Goal: Transaction & Acquisition: Purchase product/service

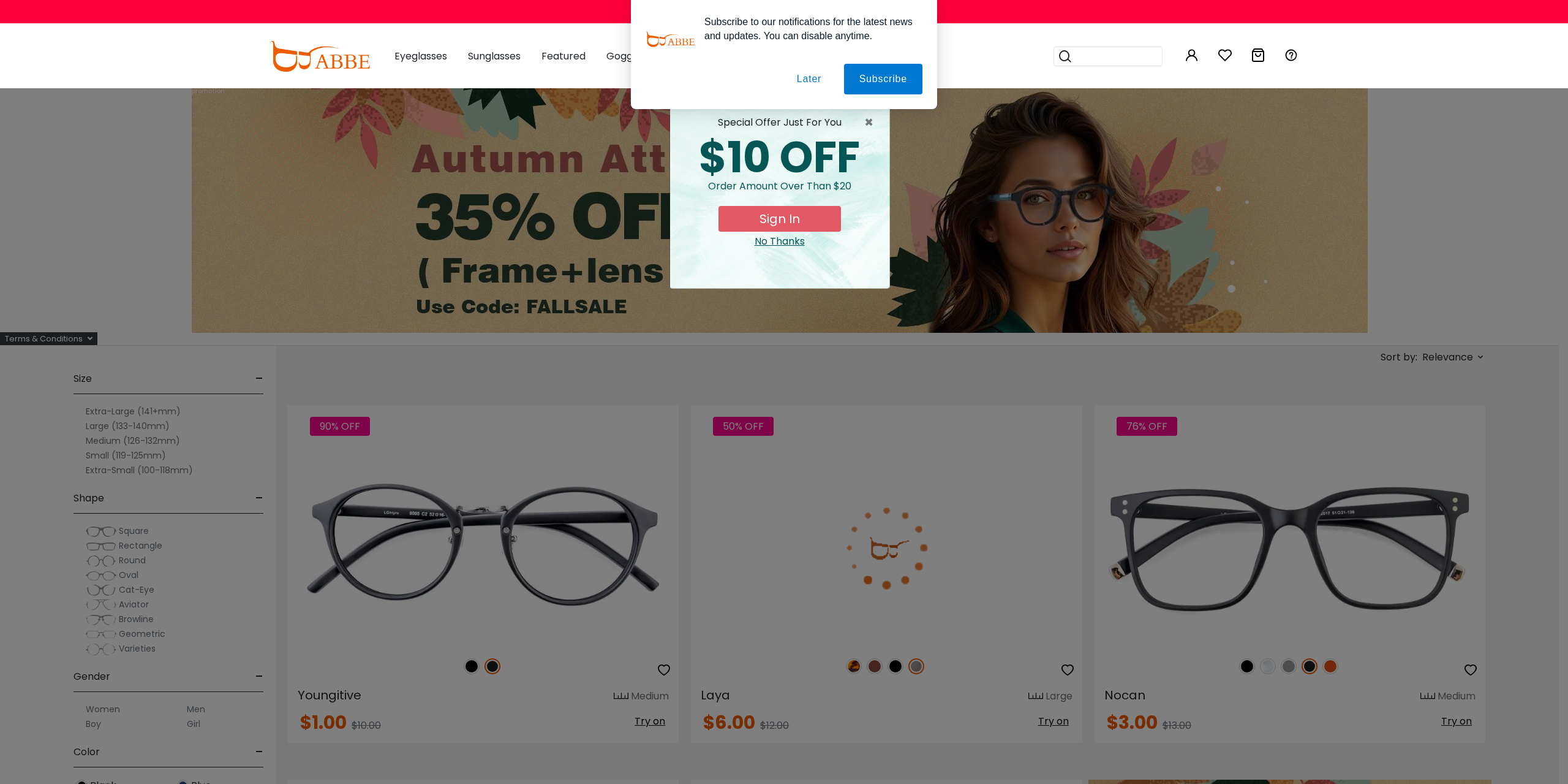
click at [102, 427] on div "× special offer just for you $10 OFF Order amount over than $20 Sign In No Than…" at bounding box center [784, 392] width 1568 height 784
click at [0, 0] on button "Later" at bounding box center [0, 0] width 0 height 0
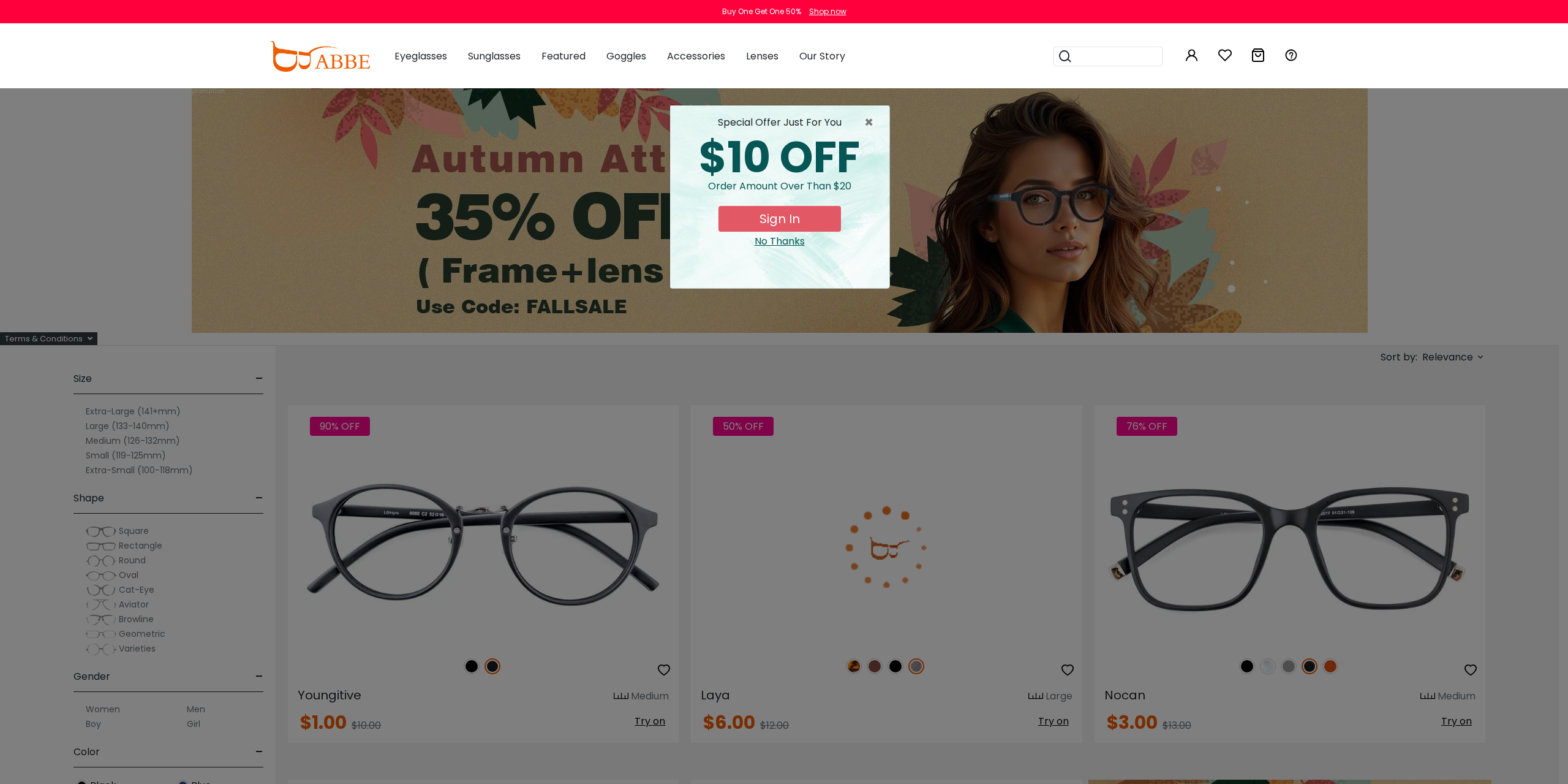
click at [782, 294] on div "× special offer just for you $10 OFF Order amount over than $20 Sign In No Than…" at bounding box center [784, 392] width 1568 height 784
click at [776, 242] on div "No Thanks" at bounding box center [779, 241] width 200 height 14
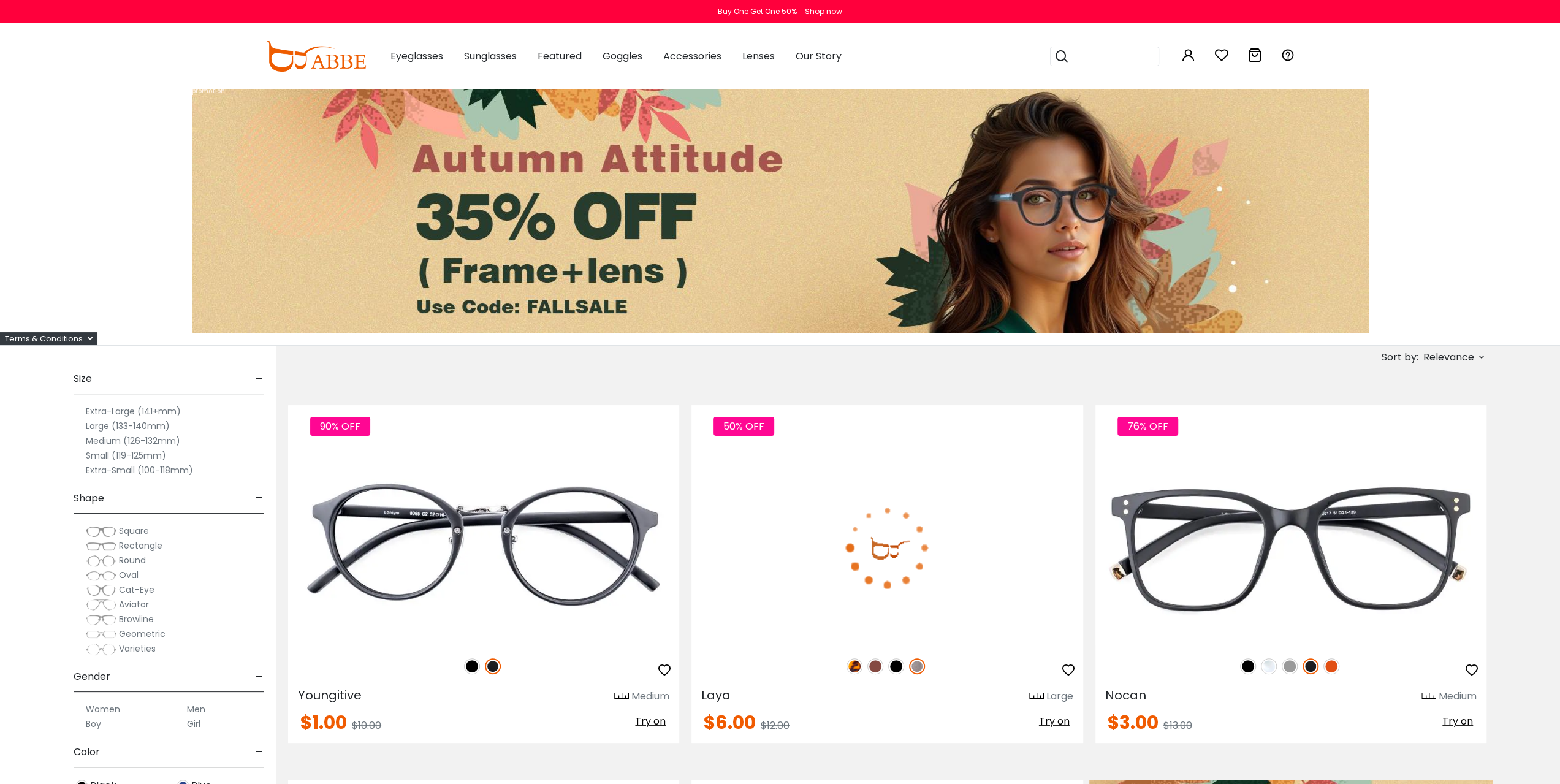
click at [132, 427] on label "Large (133-140mm)" at bounding box center [128, 426] width 84 height 14
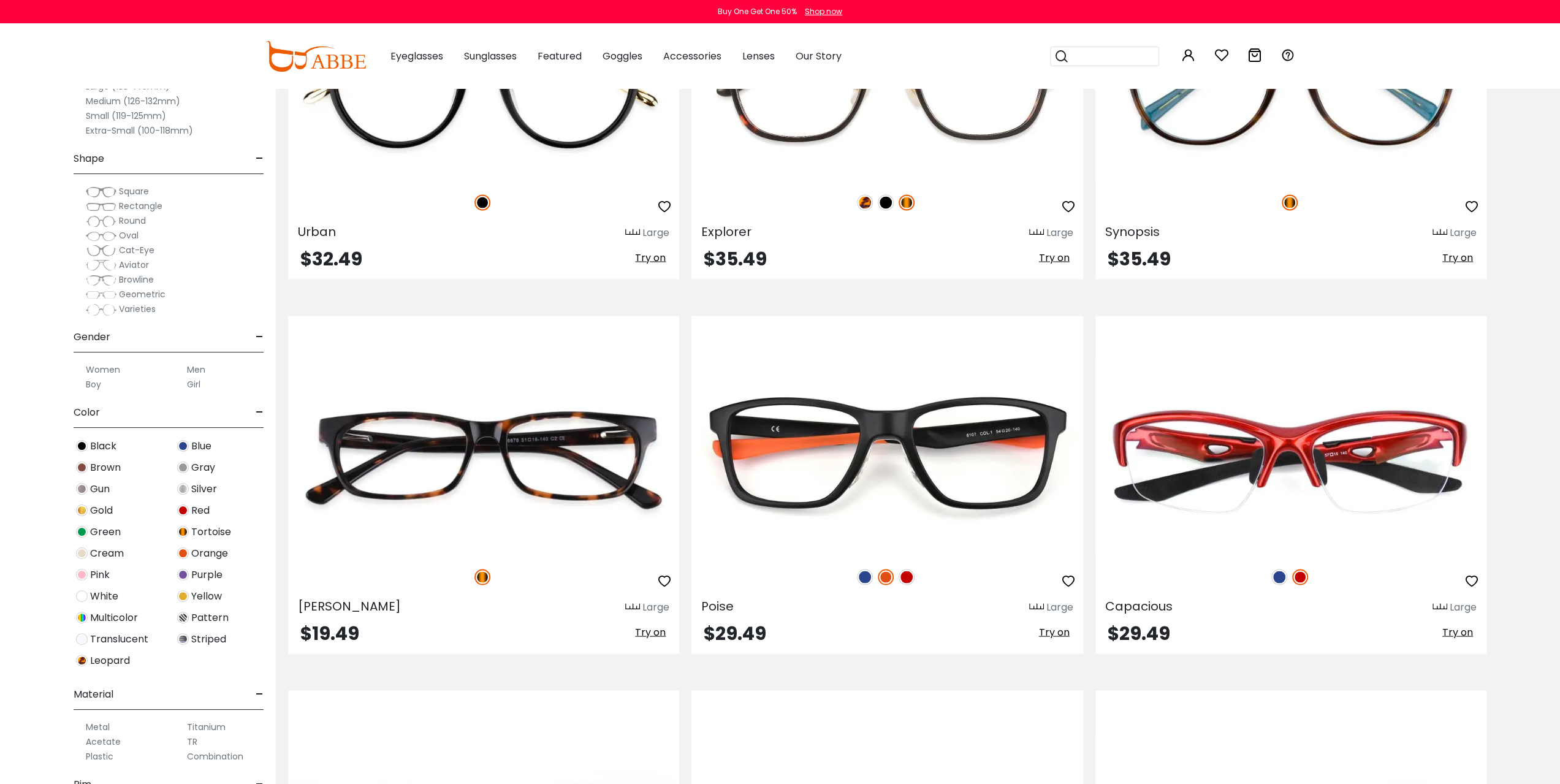
scroll to position [7435, 0]
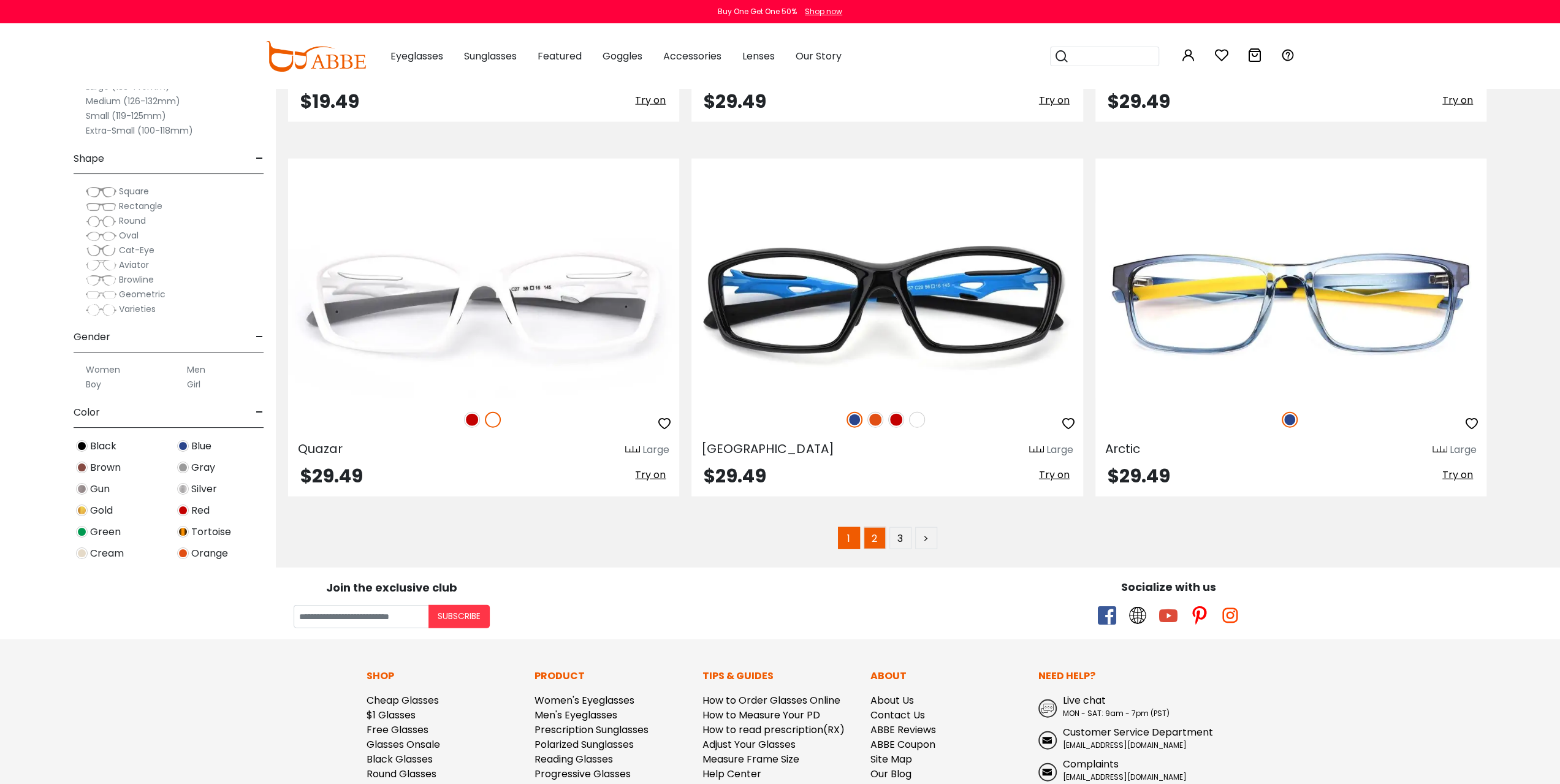
click at [875, 537] on link "2" at bounding box center [875, 537] width 22 height 22
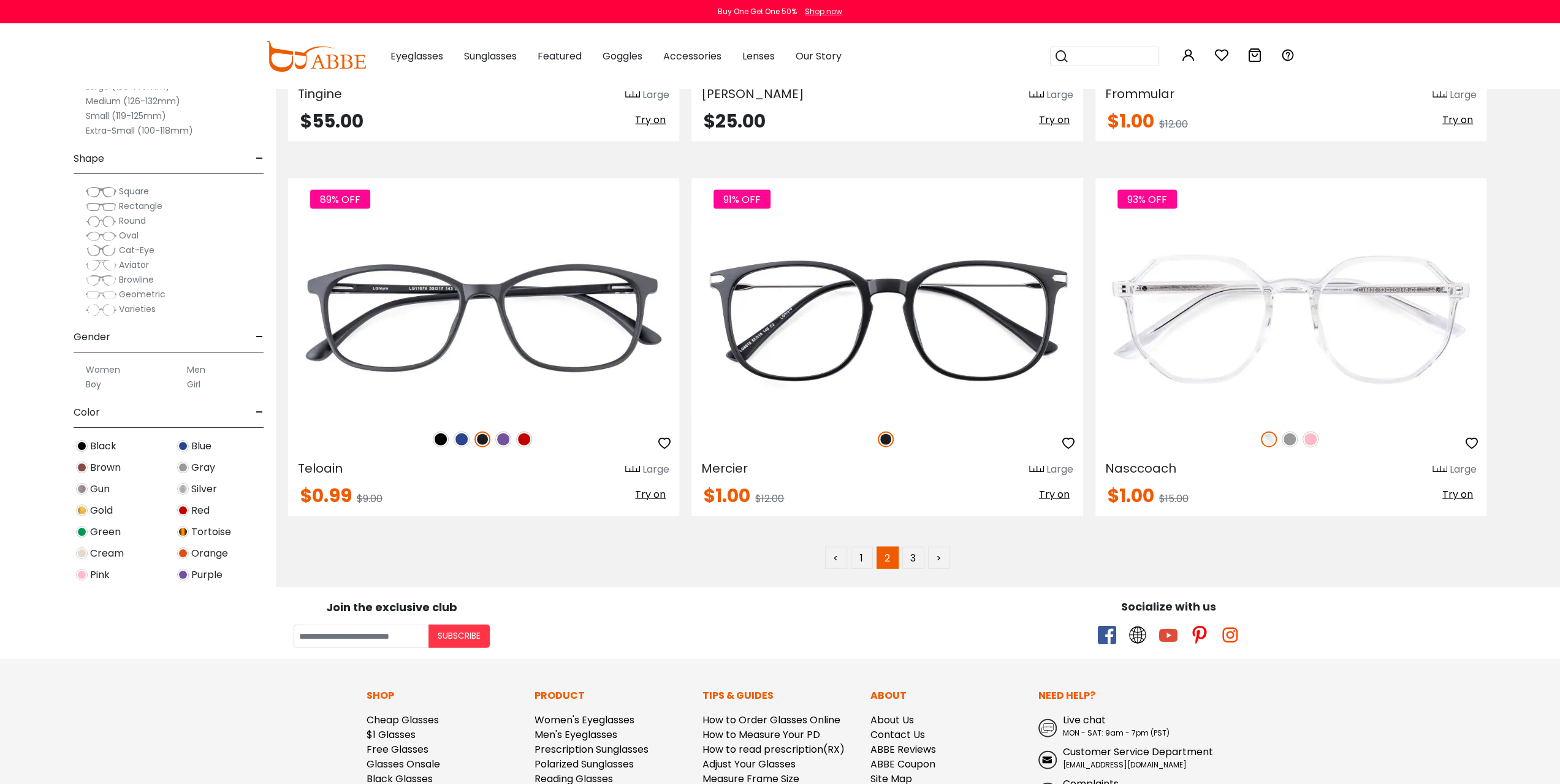
scroll to position [7435, 0]
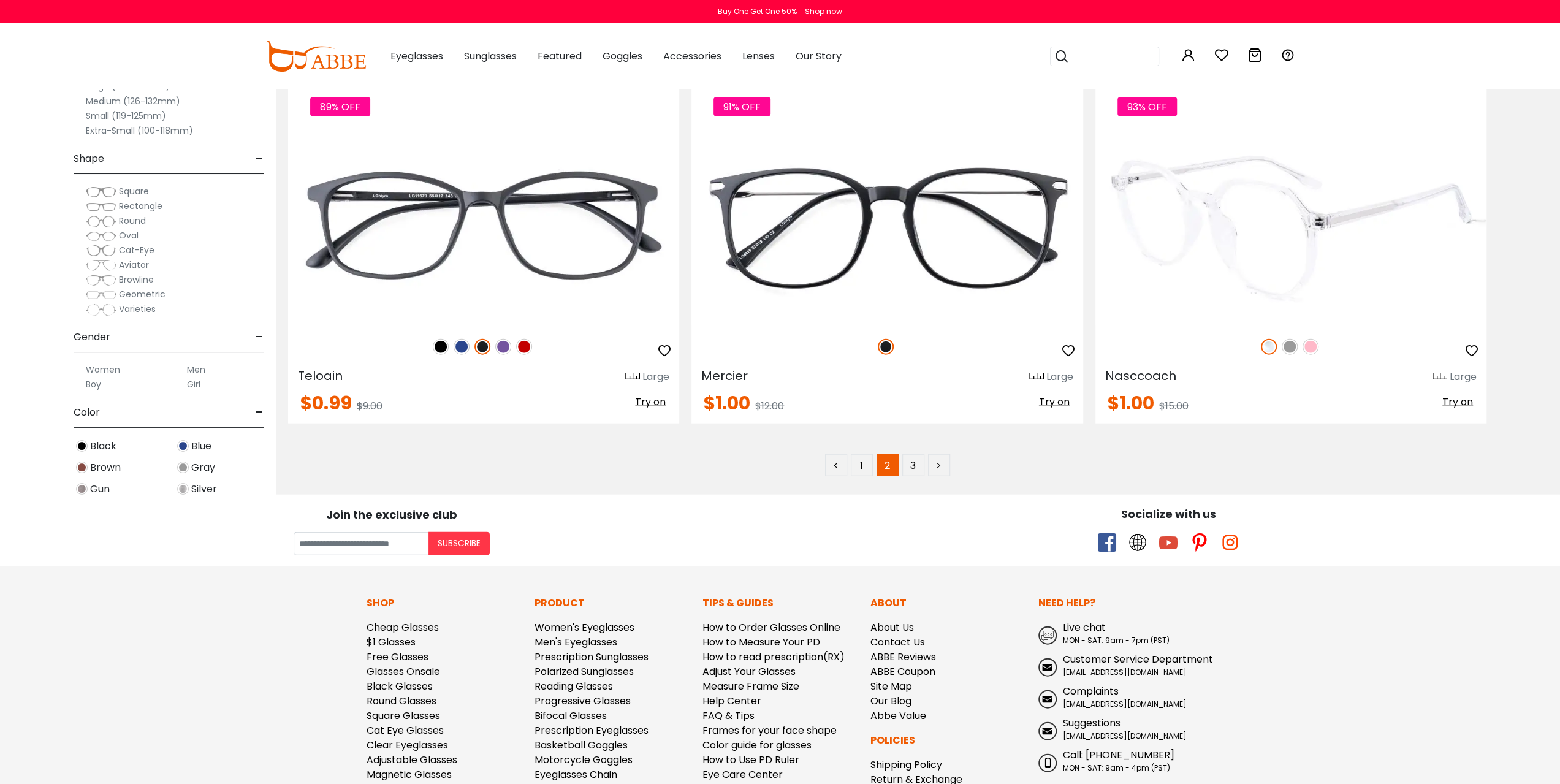
click at [1294, 342] on img at bounding box center [1289, 347] width 16 height 16
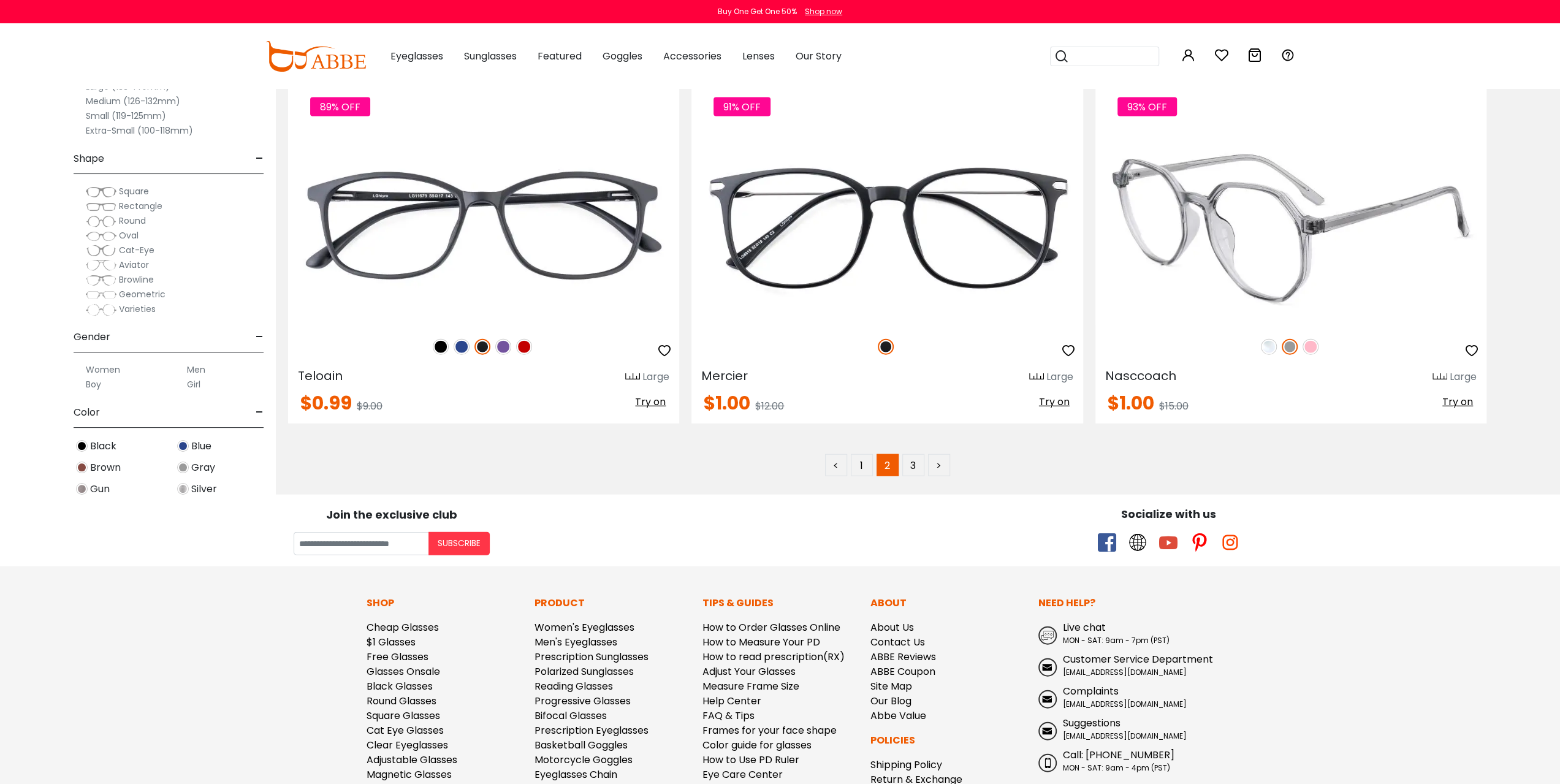
click at [1306, 344] on img at bounding box center [1310, 347] width 16 height 16
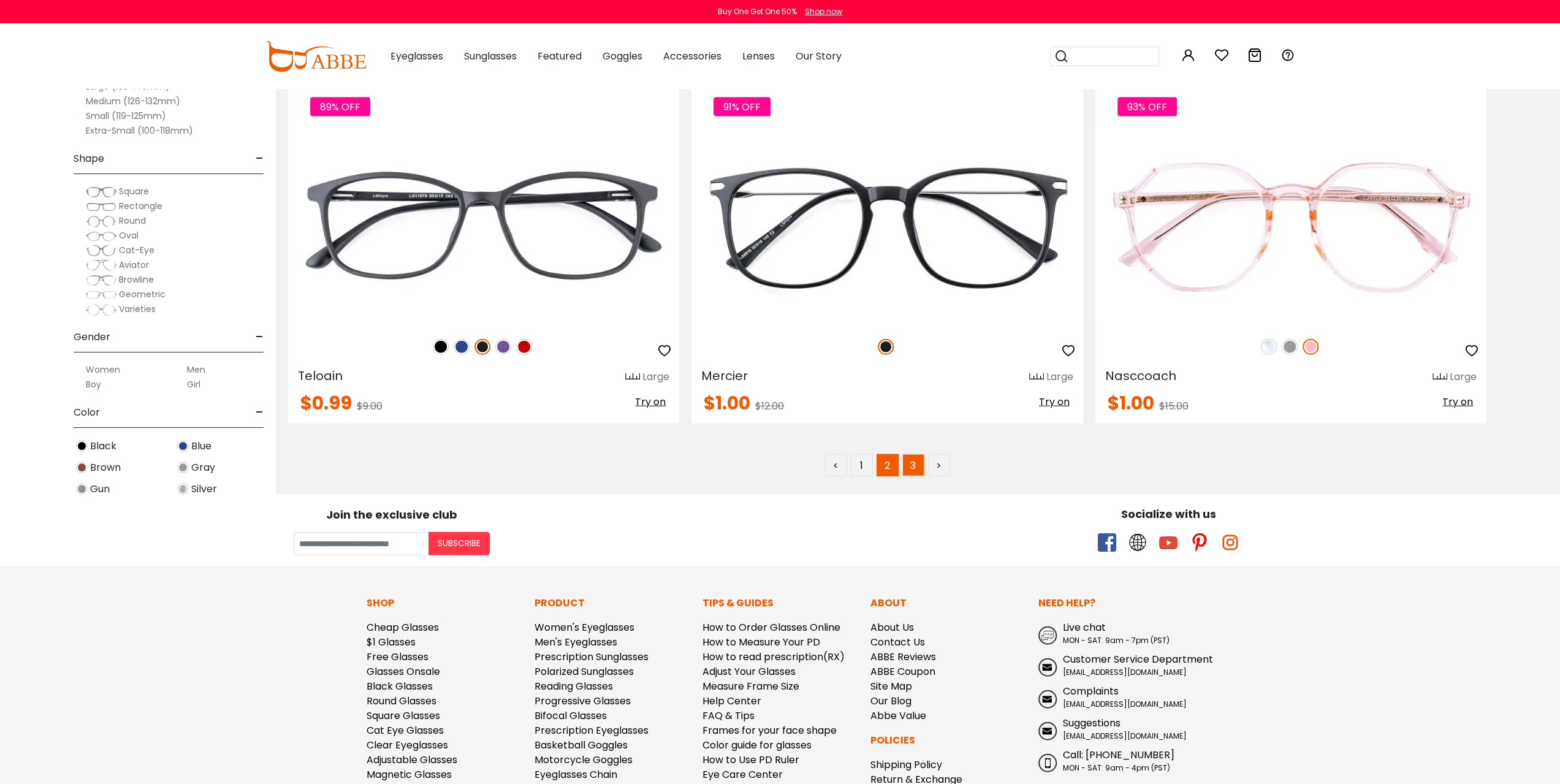
click at [914, 464] on link "3" at bounding box center [913, 464] width 22 height 22
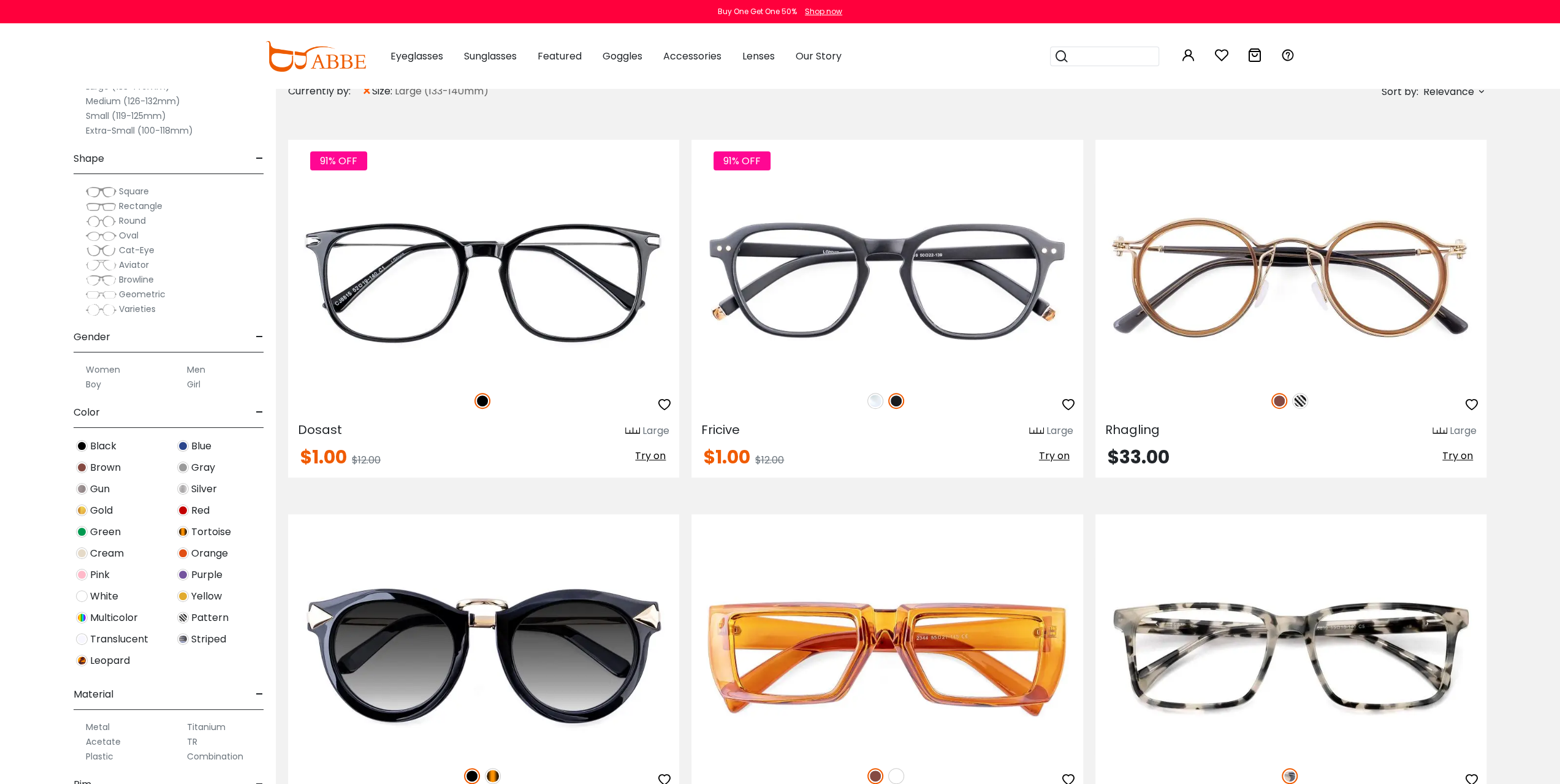
scroll to position [797, 0]
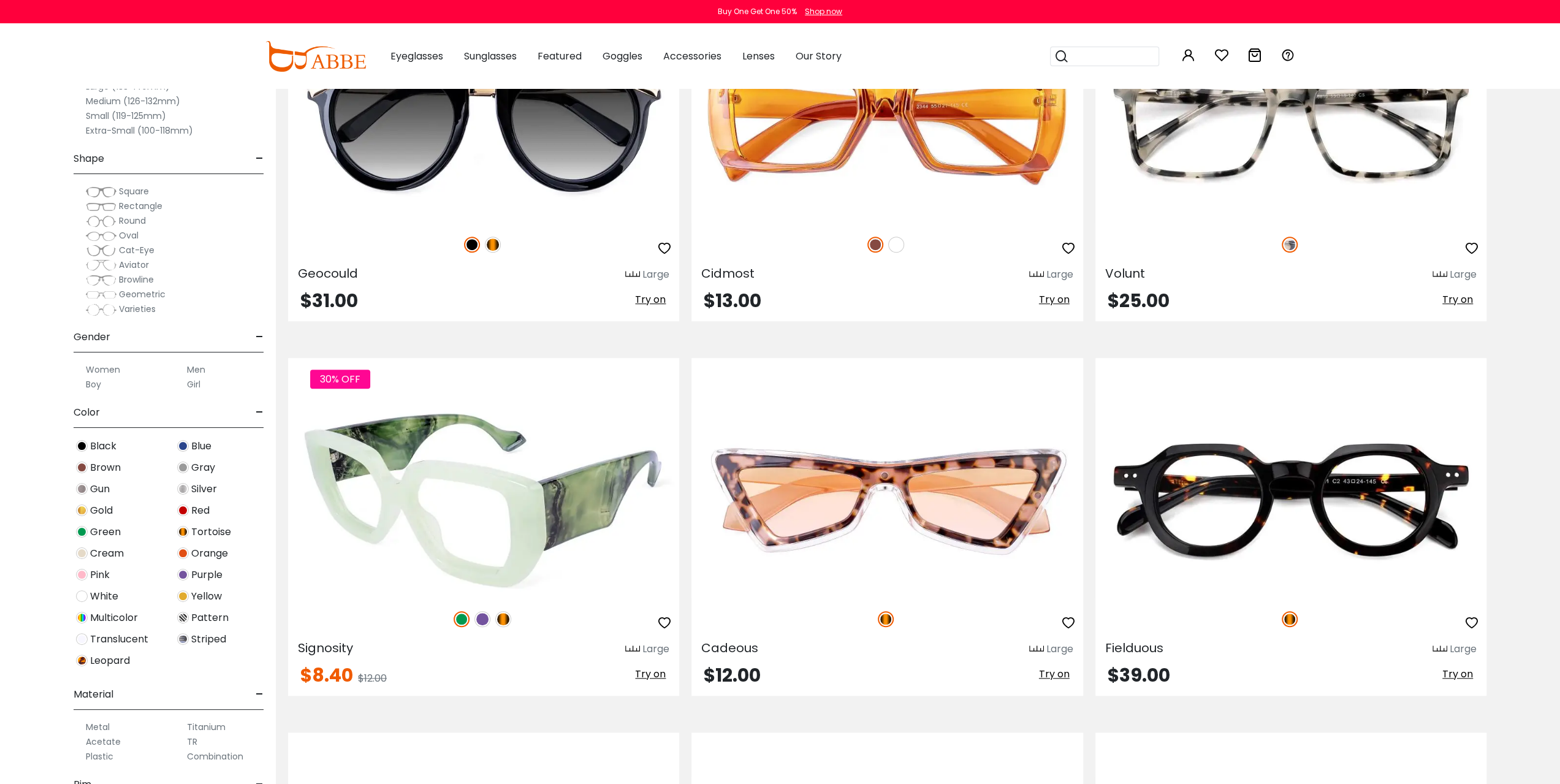
click at [485, 613] on img at bounding box center [482, 619] width 16 height 16
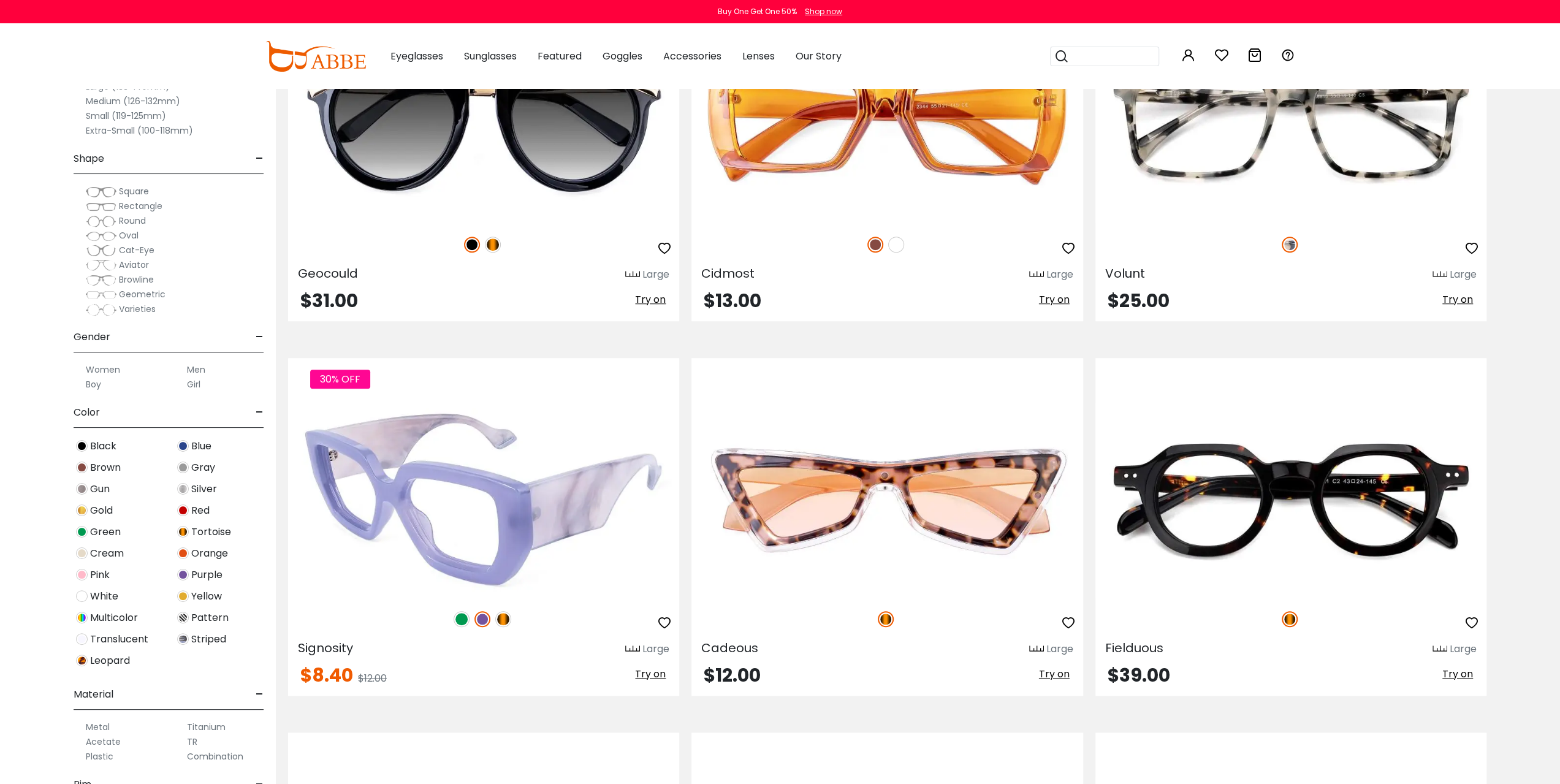
click at [509, 616] on img at bounding box center [503, 619] width 16 height 16
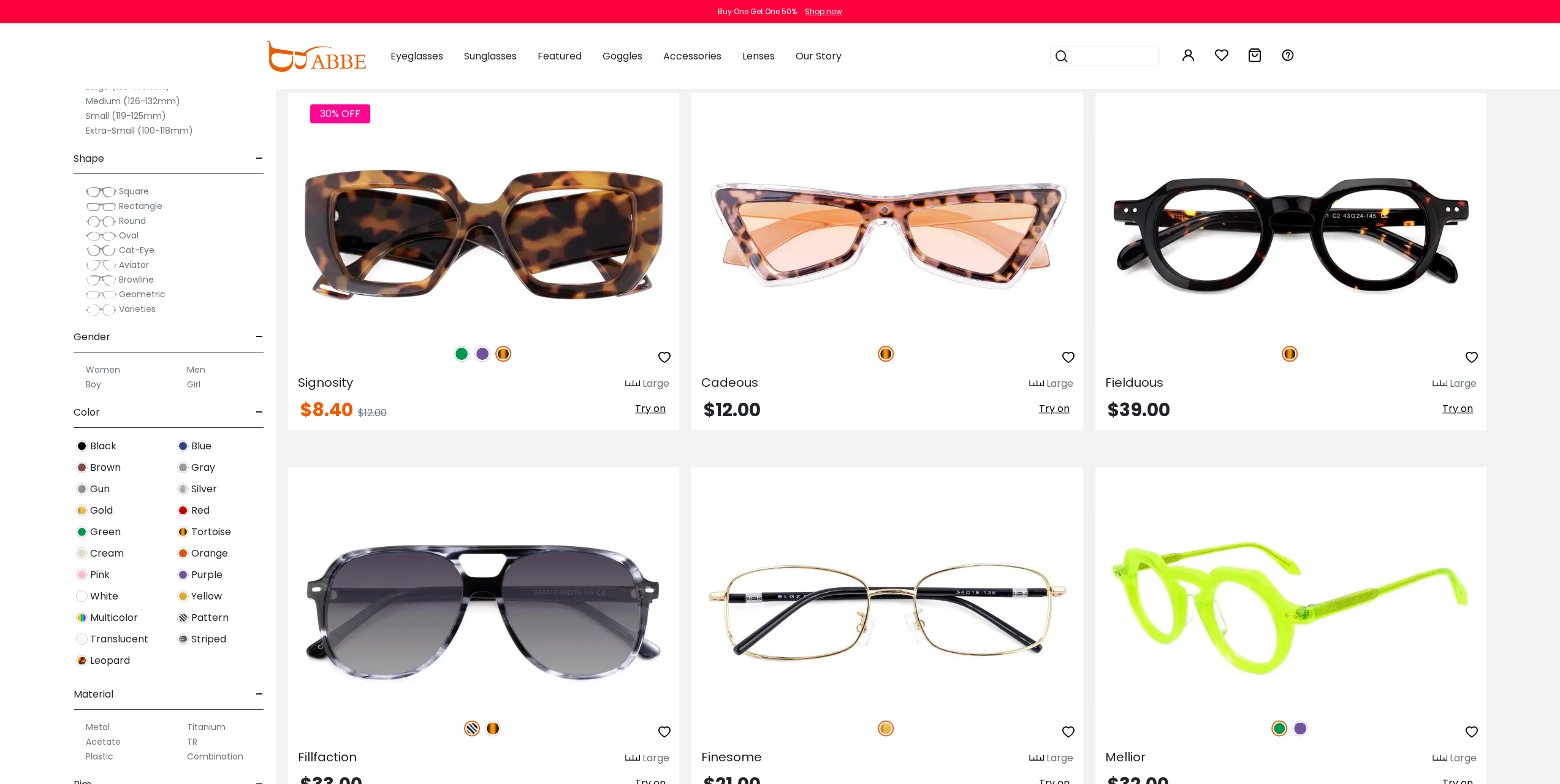
scroll to position [1327, 0]
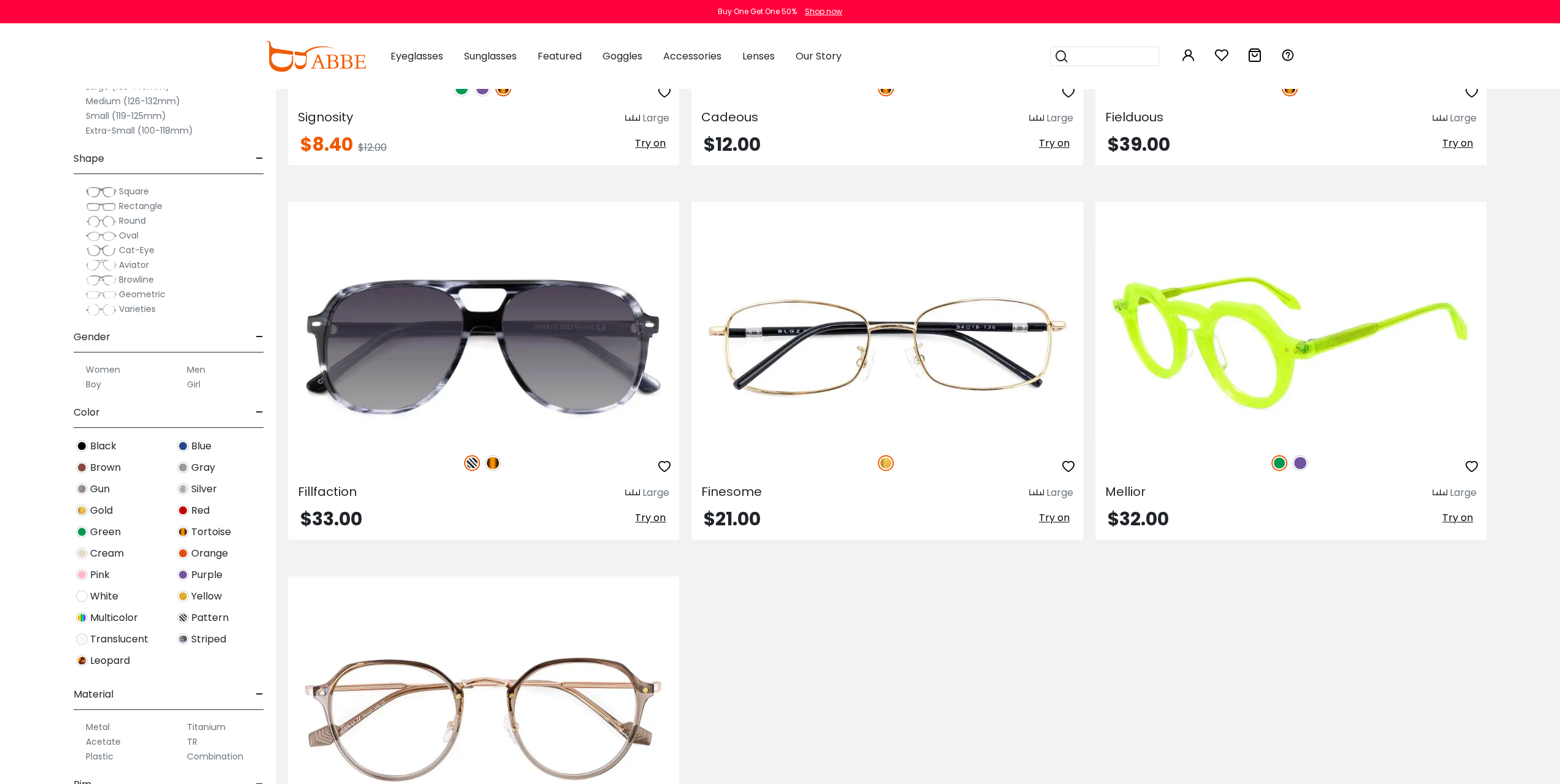
click at [1300, 462] on img at bounding box center [1300, 462] width 16 height 16
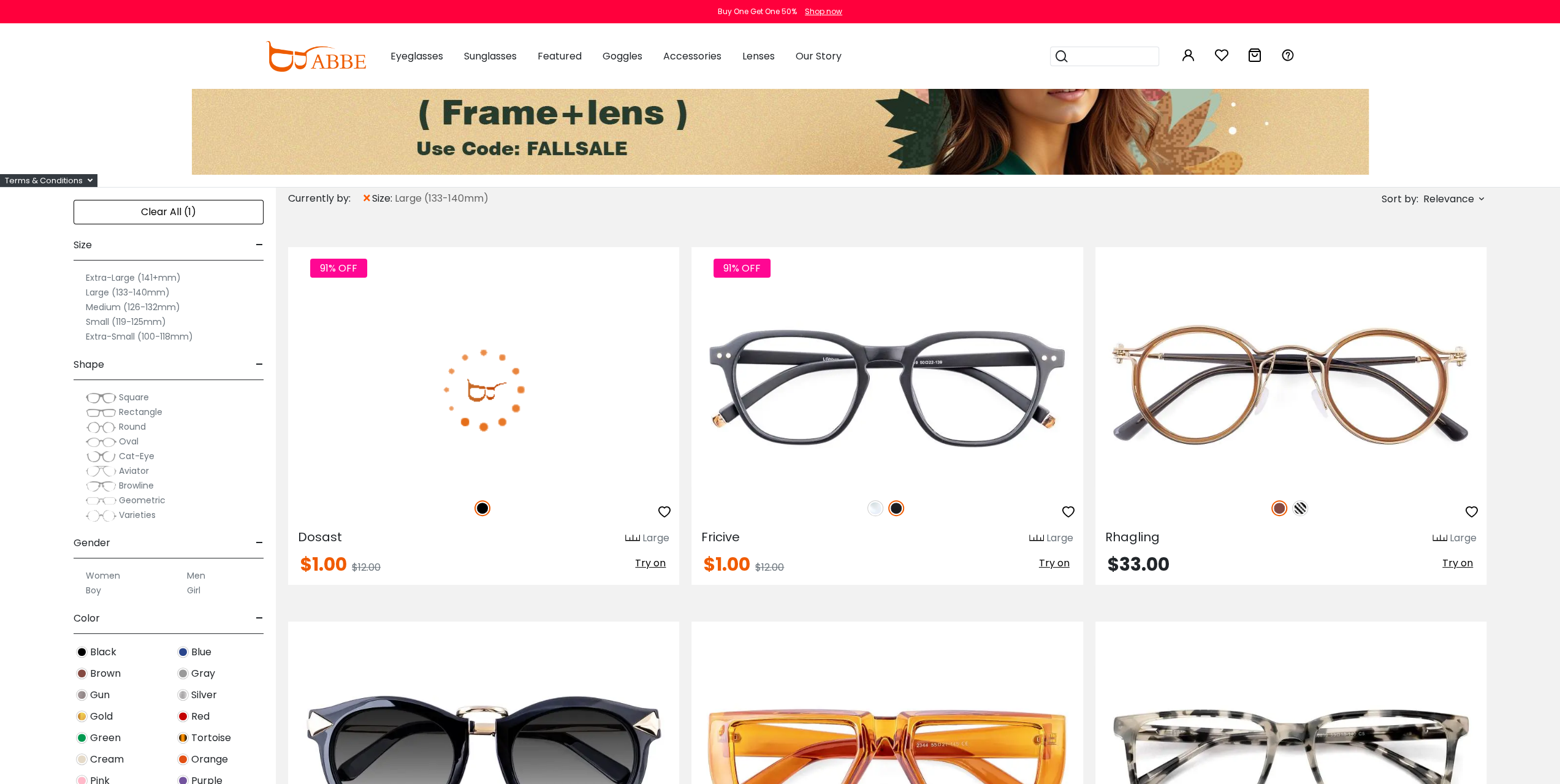
scroll to position [0, 0]
